Goal: Information Seeking & Learning: Learn about a topic

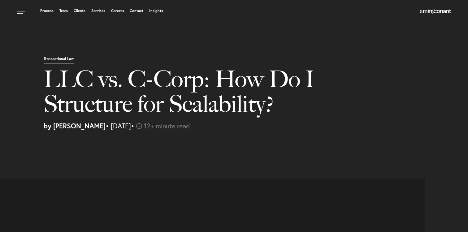
select select "GB"
select select "Austin"
select select "Business and Civil Litigation"
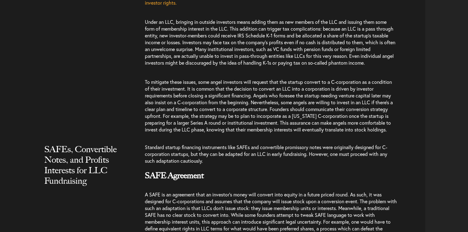
scroll to position [715, 0]
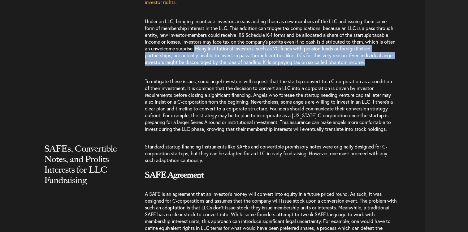
drag, startPoint x: 175, startPoint y: 76, endPoint x: 227, endPoint y: 58, distance: 54.9
click at [227, 58] on p "Under an LLC, bringing in outside investors means adding them as new members of…" at bounding box center [271, 42] width 252 height 60
copy span "Many institutional investors, such as VC funds with pension funds or foreign li…"
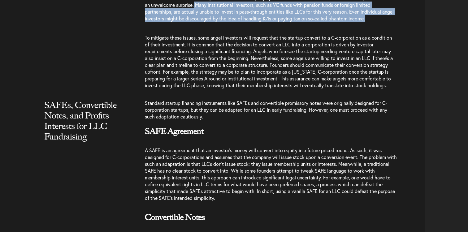
scroll to position [761, 0]
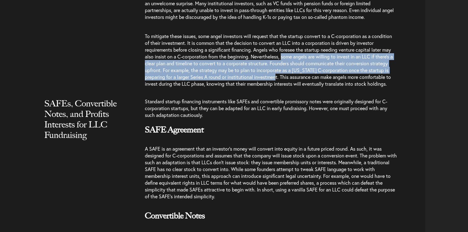
drag, startPoint x: 283, startPoint y: 71, endPoint x: 282, endPoint y: 91, distance: 19.5
click at [282, 87] on span "To mitigate these issues, some angel investors will request that the startup co…" at bounding box center [269, 60] width 248 height 54
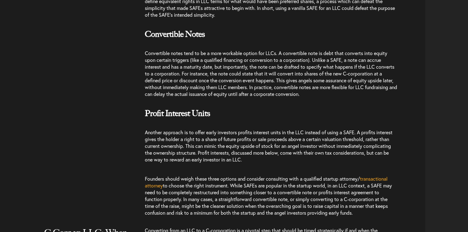
scroll to position [945, 0]
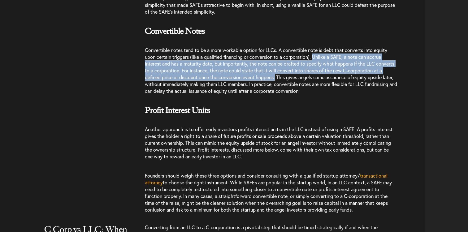
drag, startPoint x: 314, startPoint y: 71, endPoint x: 286, endPoint y: 92, distance: 34.9
click at [286, 92] on span "Convertible notes tend to be a more workable option for LLCs. A convertible not…" at bounding box center [271, 70] width 252 height 47
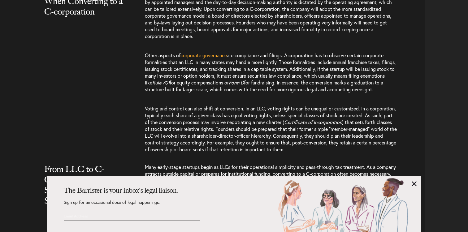
scroll to position [1850, 0]
